Goal: Navigation & Orientation: Go to known website

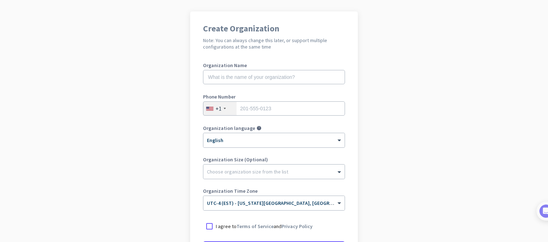
scroll to position [125, 0]
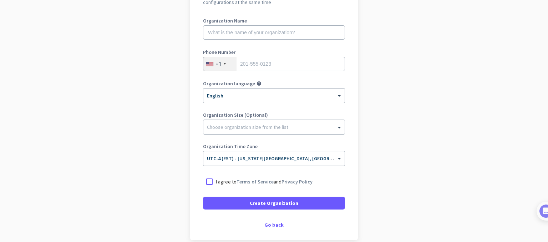
scroll to position [91, 0]
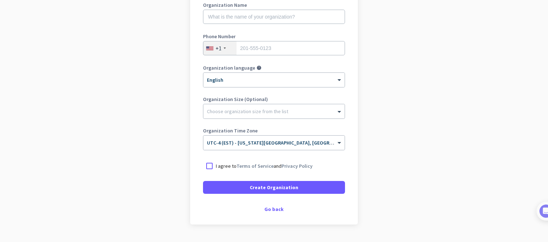
scroll to position [107, 0]
click at [268, 209] on div "Go back" at bounding box center [274, 208] width 142 height 5
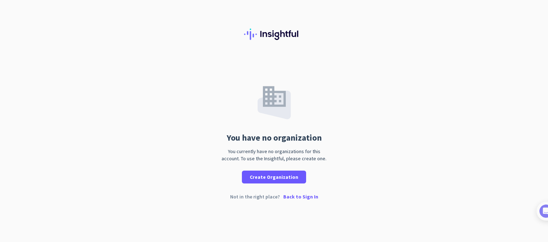
click at [296, 194] on p "Back to Sign In" at bounding box center [300, 196] width 35 height 5
